Goal: Task Accomplishment & Management: Manage account settings

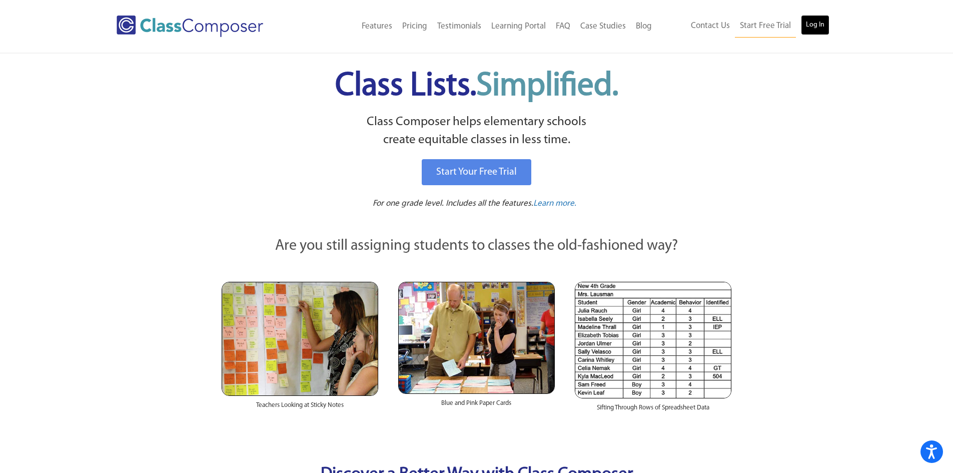
click at [818, 25] on link "Log In" at bounding box center [815, 25] width 29 height 20
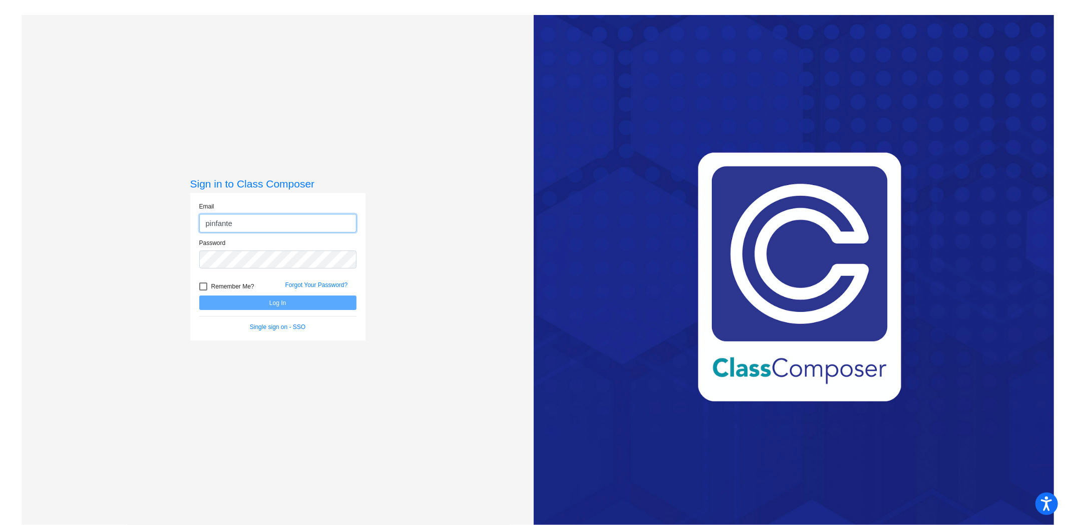
type input "pinfante@cvs.k12.mi.us"
click at [199, 296] on button "Log In" at bounding box center [277, 303] width 157 height 15
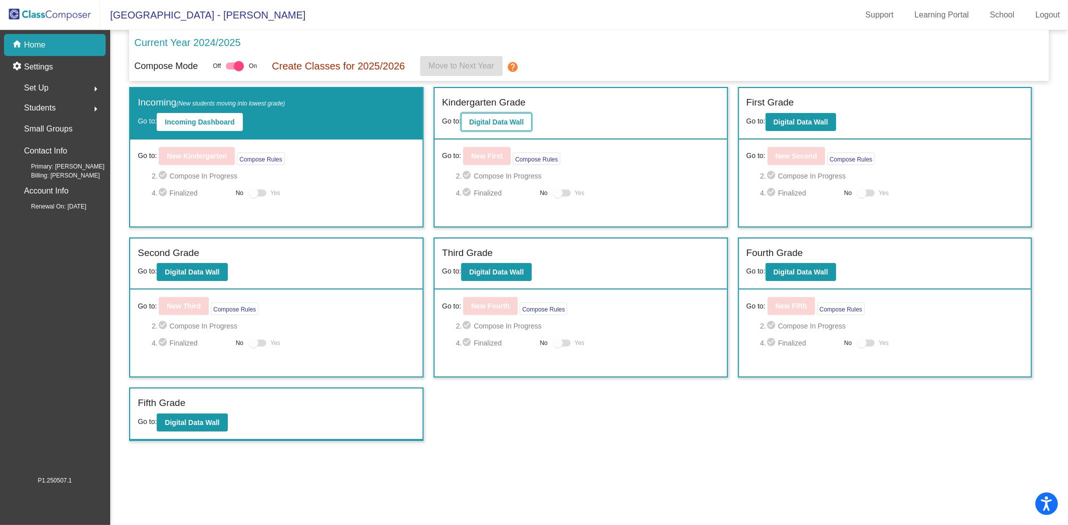
click at [514, 127] on button "Digital Data Wall" at bounding box center [496, 122] width 71 height 18
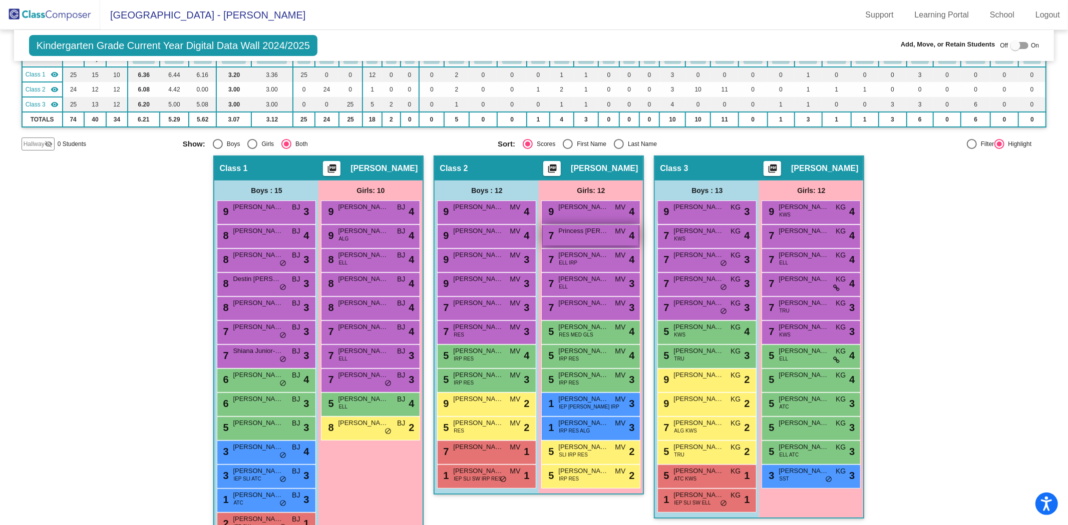
scroll to position [159, 0]
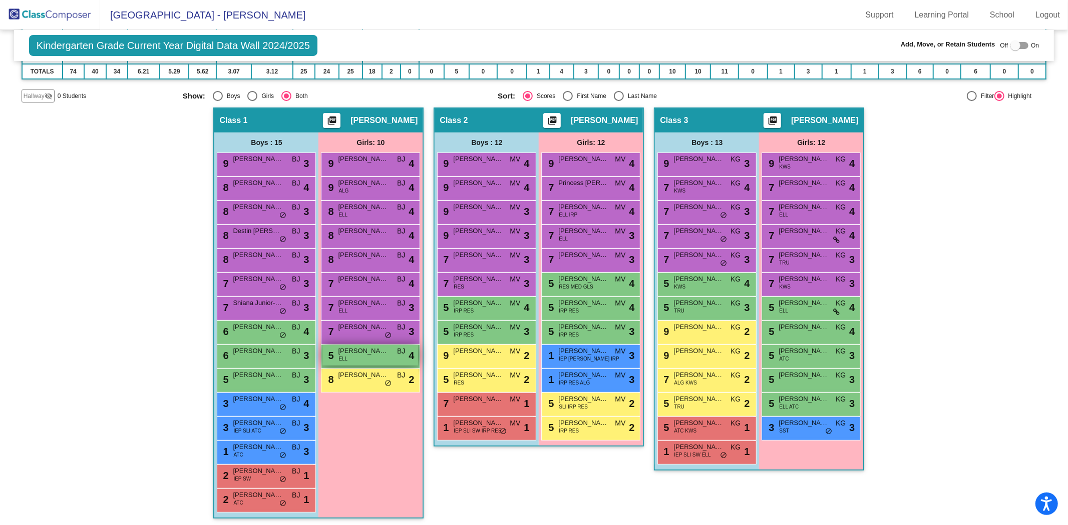
click at [367, 354] on div "5 Maria Nash ELL BJ lock do_not_disturb_alt 4" at bounding box center [370, 355] width 96 height 21
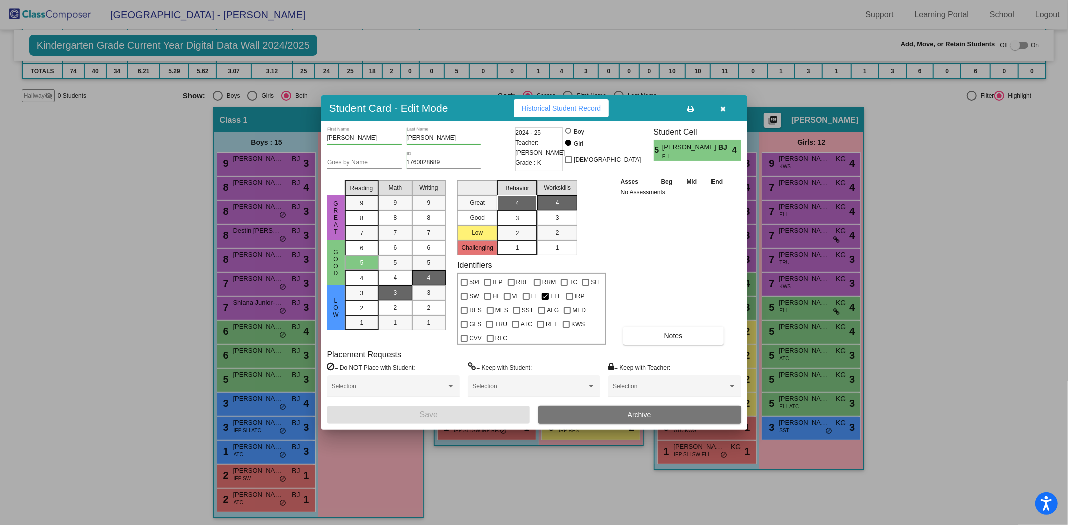
click at [643, 414] on span "Archive" at bounding box center [640, 415] width 24 height 8
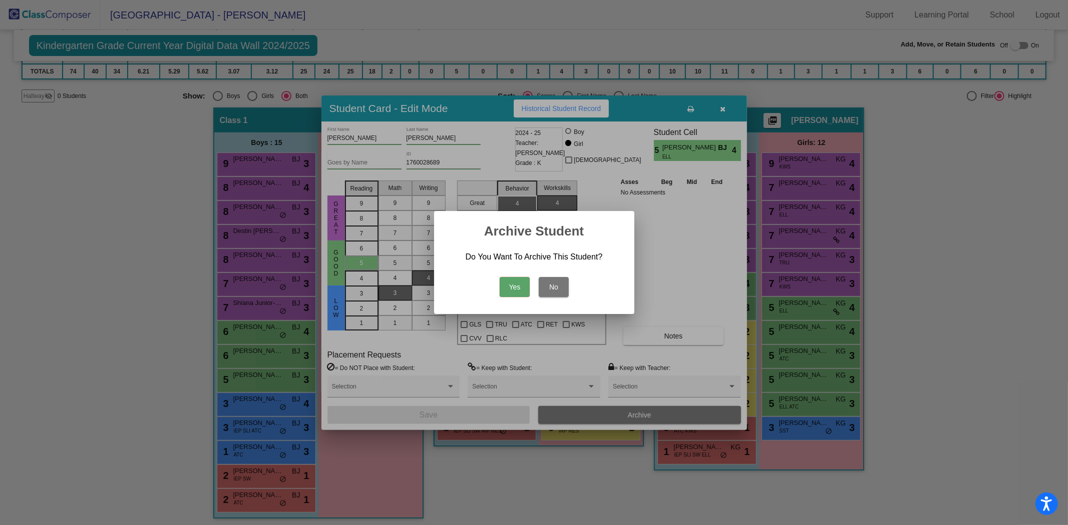
click at [518, 292] on button "Yes" at bounding box center [514, 287] width 30 height 20
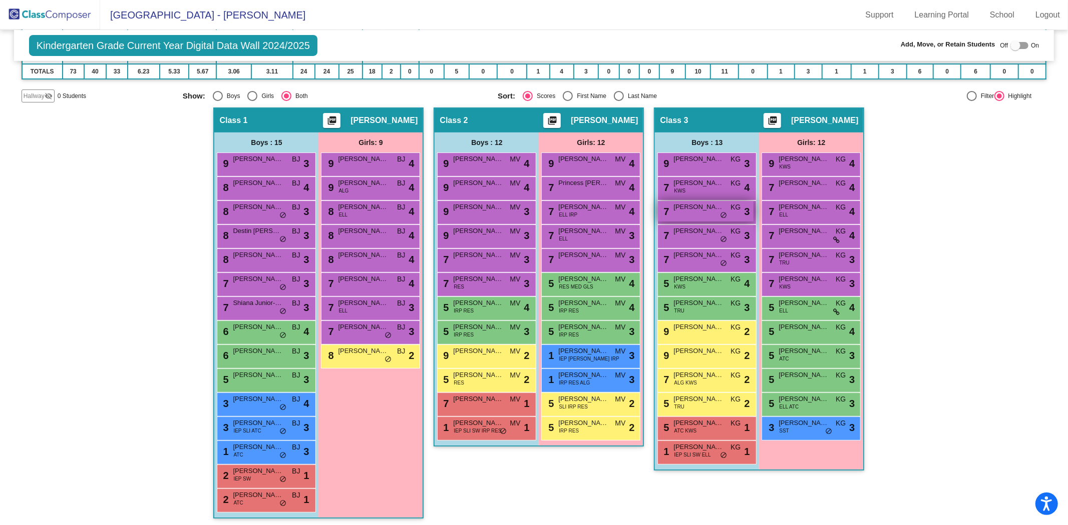
scroll to position [0, 0]
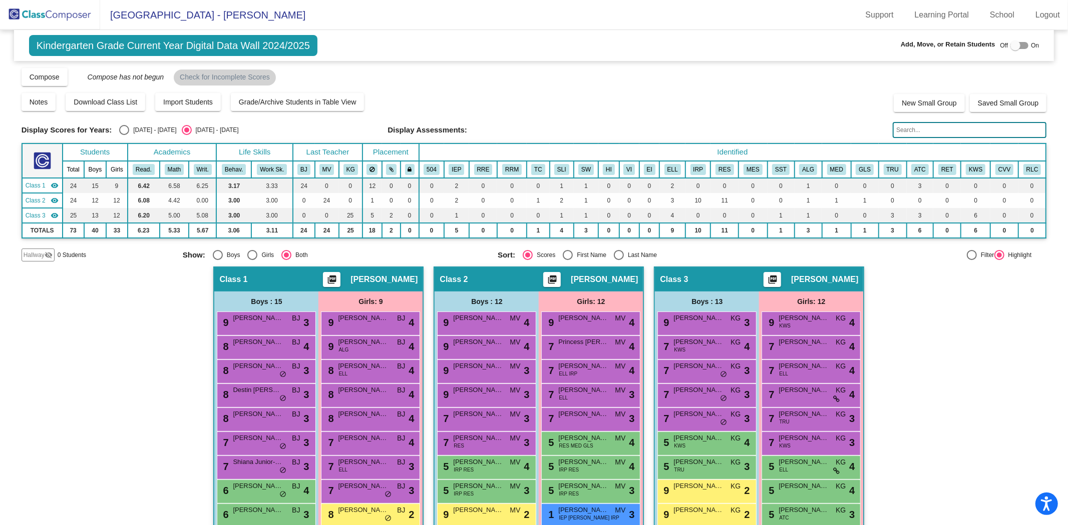
click at [49, 18] on img at bounding box center [50, 15] width 100 height 30
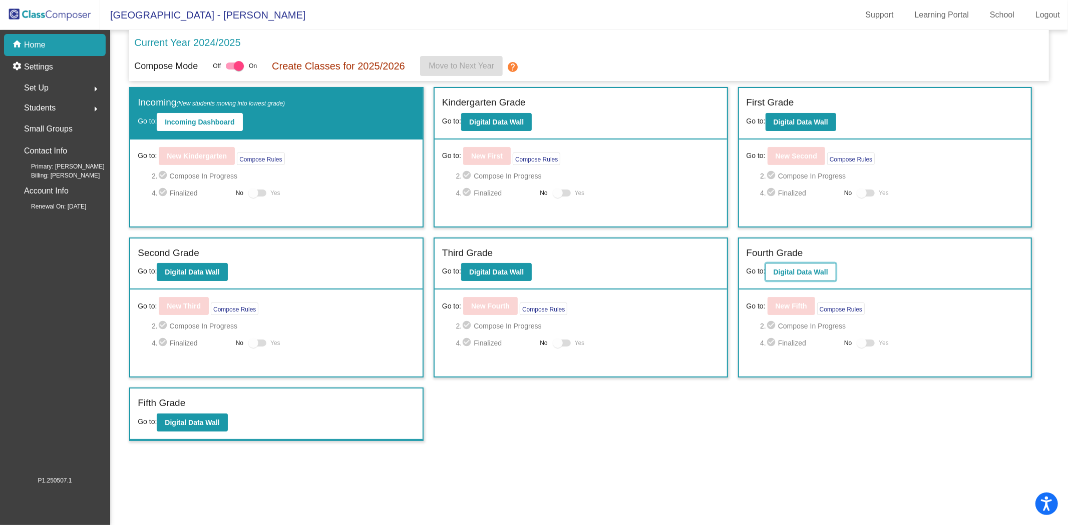
click at [789, 273] on b "Digital Data Wall" at bounding box center [800, 272] width 55 height 8
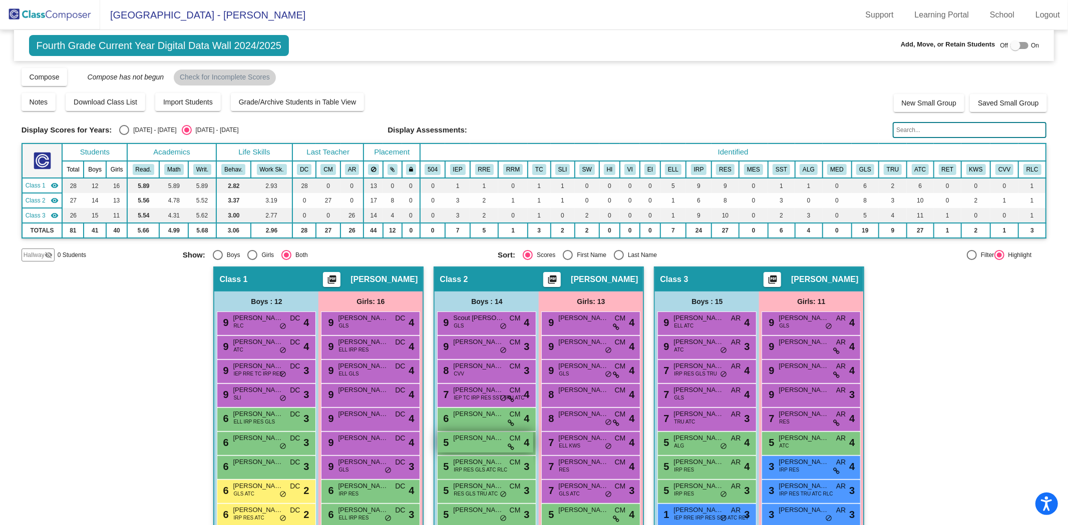
scroll to position [183, 0]
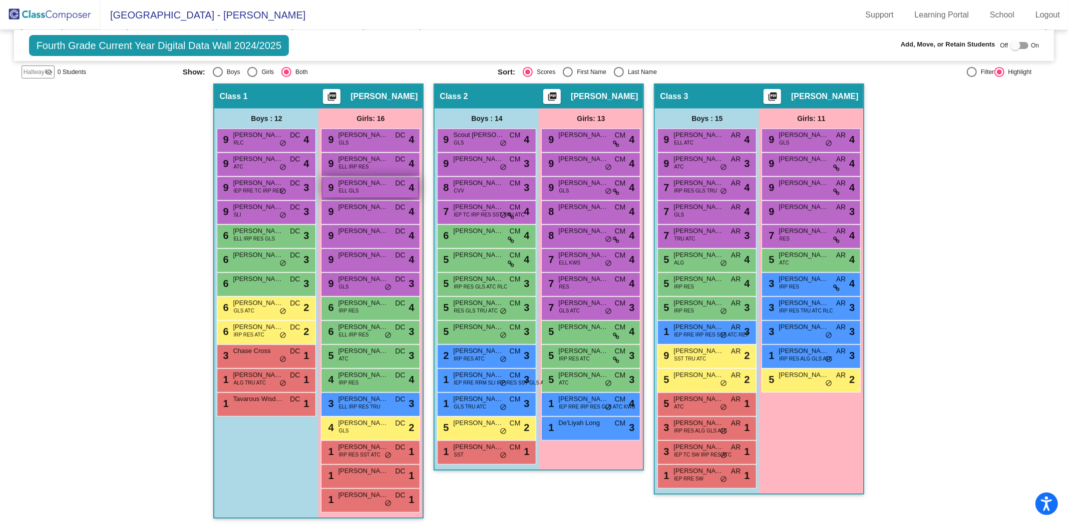
click at [370, 186] on div "9 Fatimah Nash ELL GLS DC lock do_not_disturb_alt 4" at bounding box center [370, 187] width 96 height 21
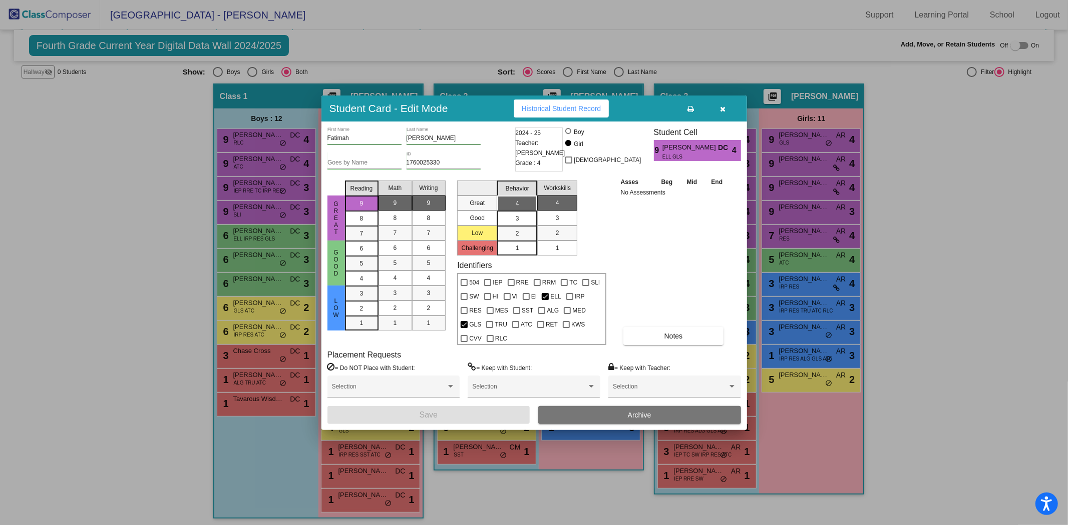
click at [652, 417] on button "Archive" at bounding box center [639, 415] width 203 height 18
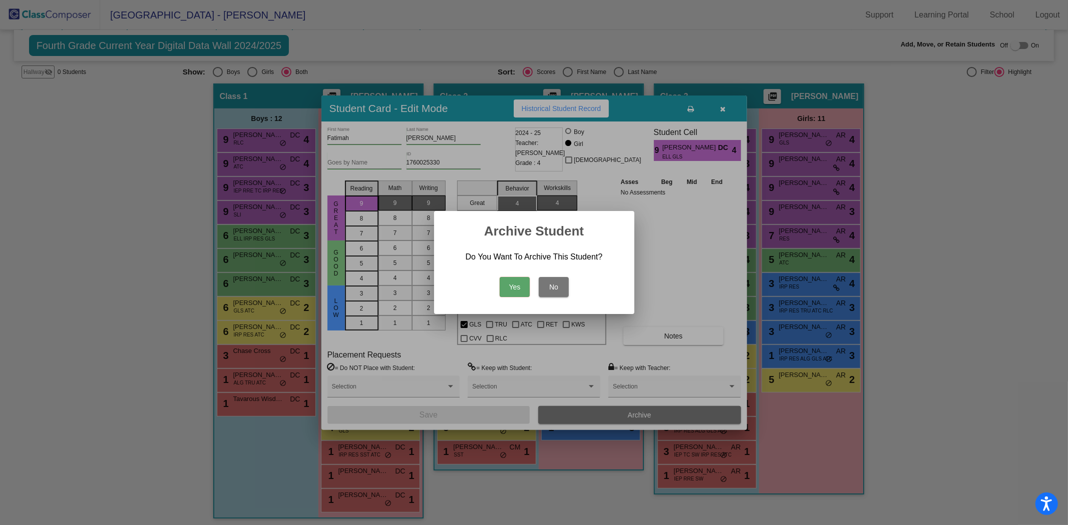
click at [516, 295] on button "Yes" at bounding box center [514, 287] width 30 height 20
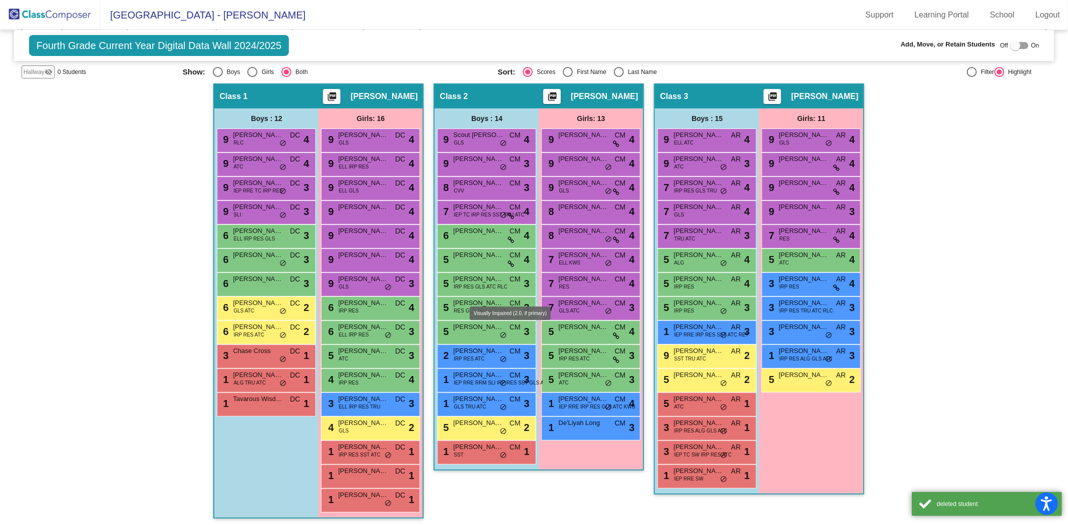
scroll to position [159, 0]
